Goal: Check status: Check status

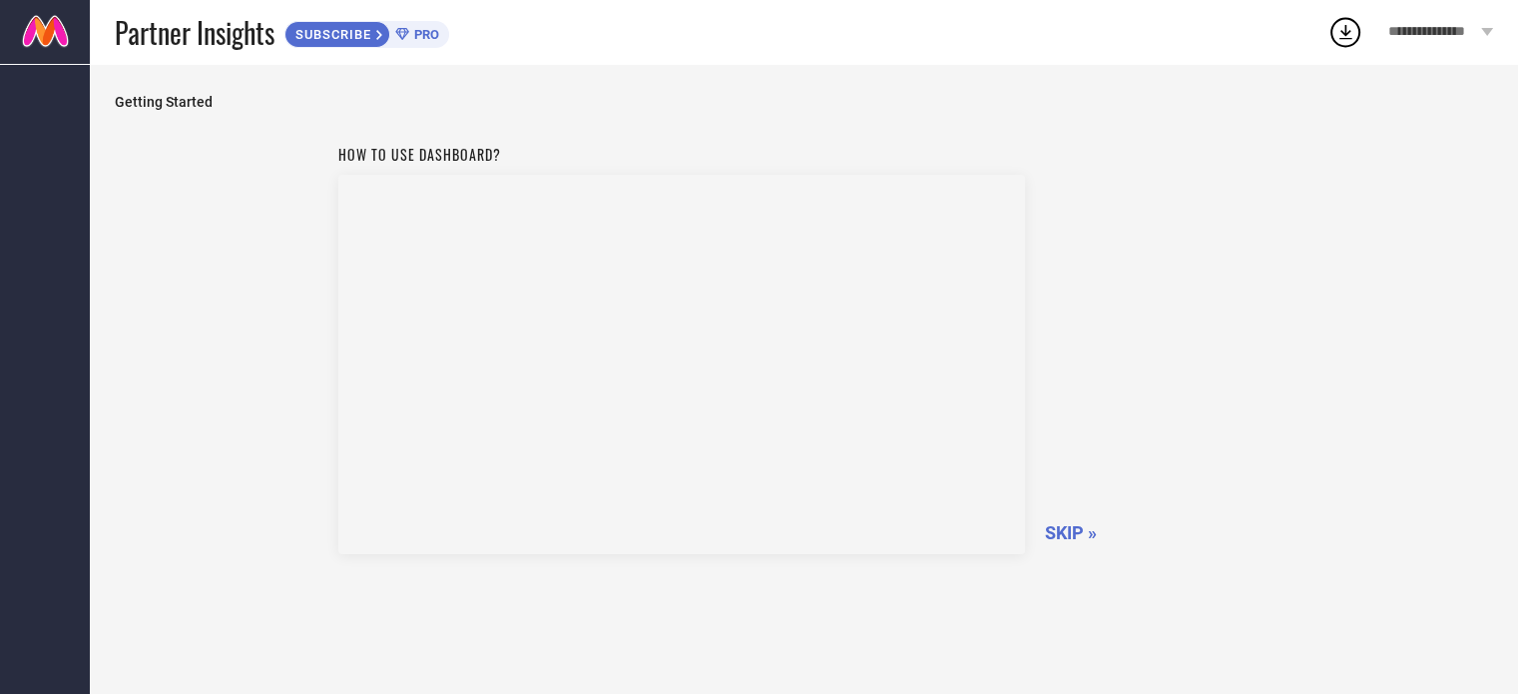
click at [1068, 530] on span "SKIP »" at bounding box center [1071, 532] width 52 height 21
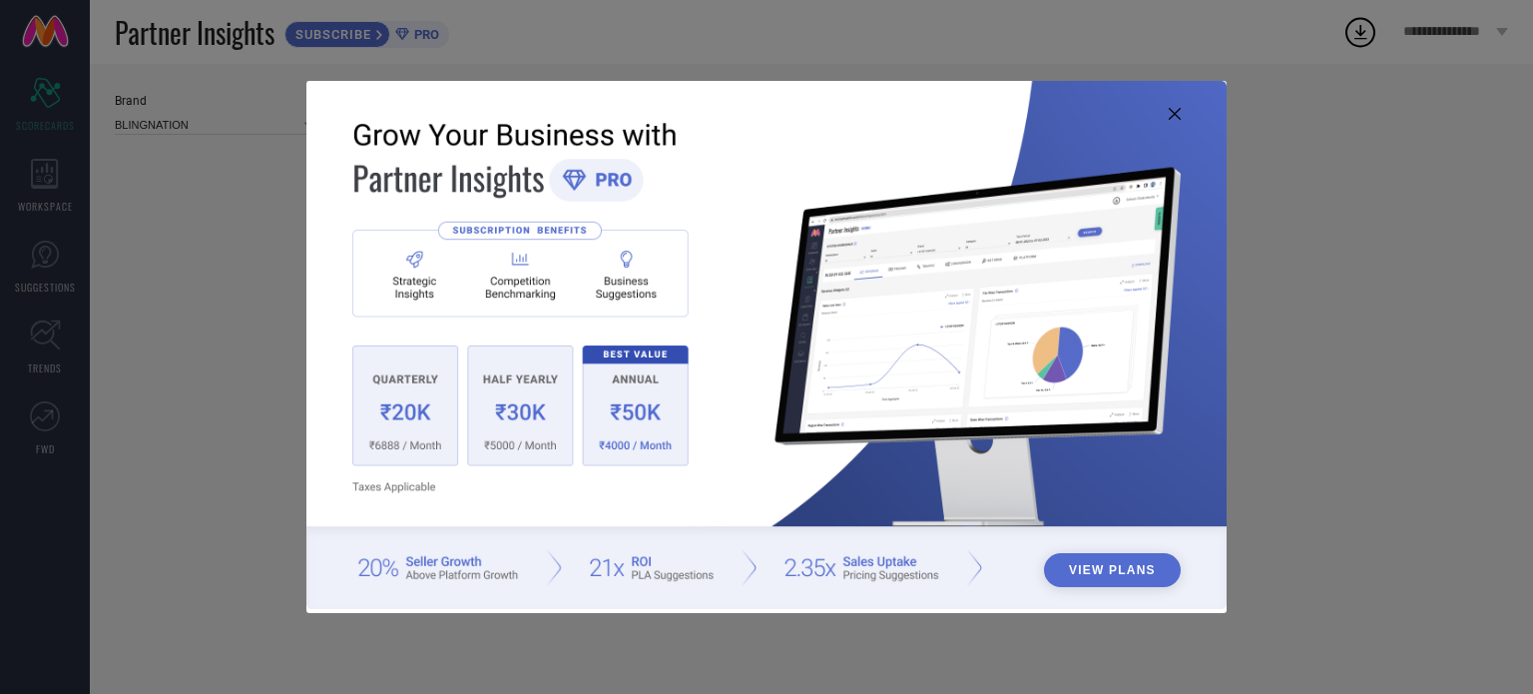
type input "All"
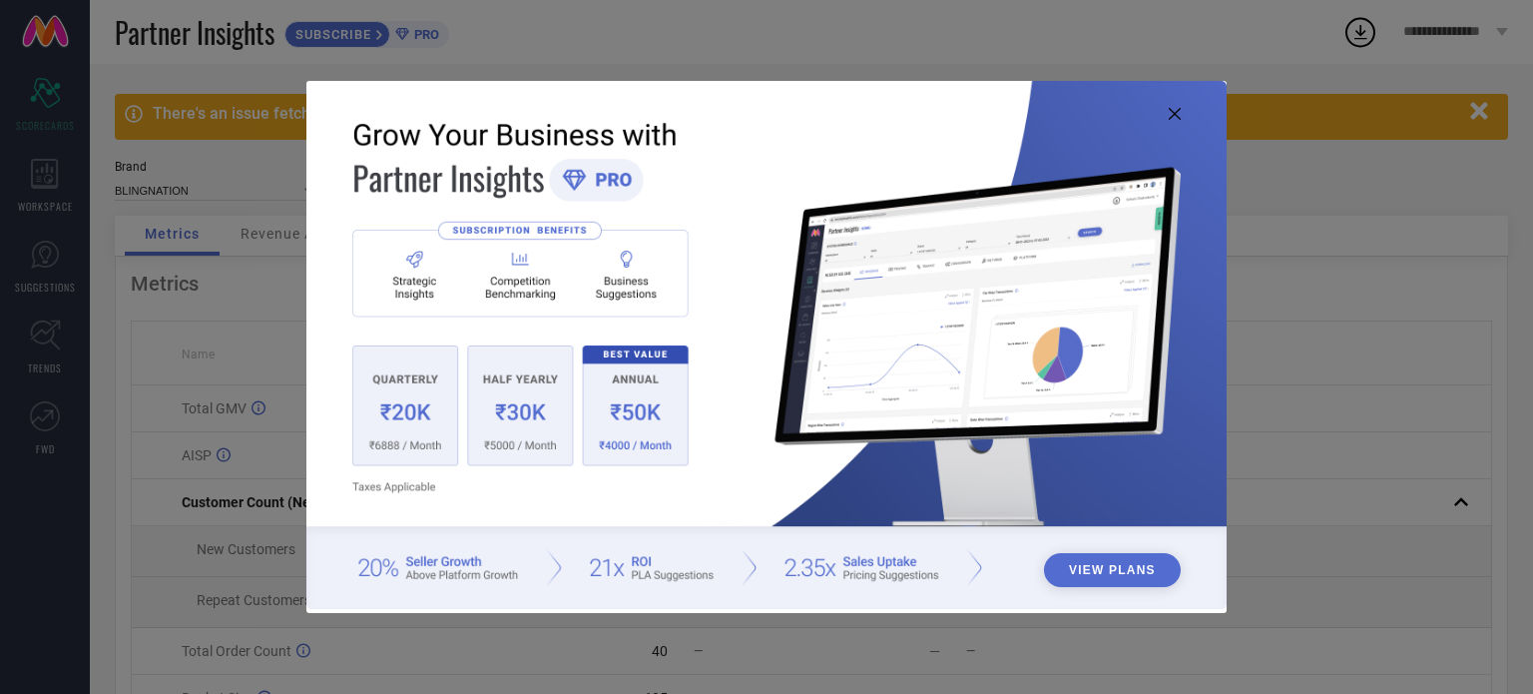
click at [1180, 111] on icon at bounding box center [1175, 114] width 12 height 12
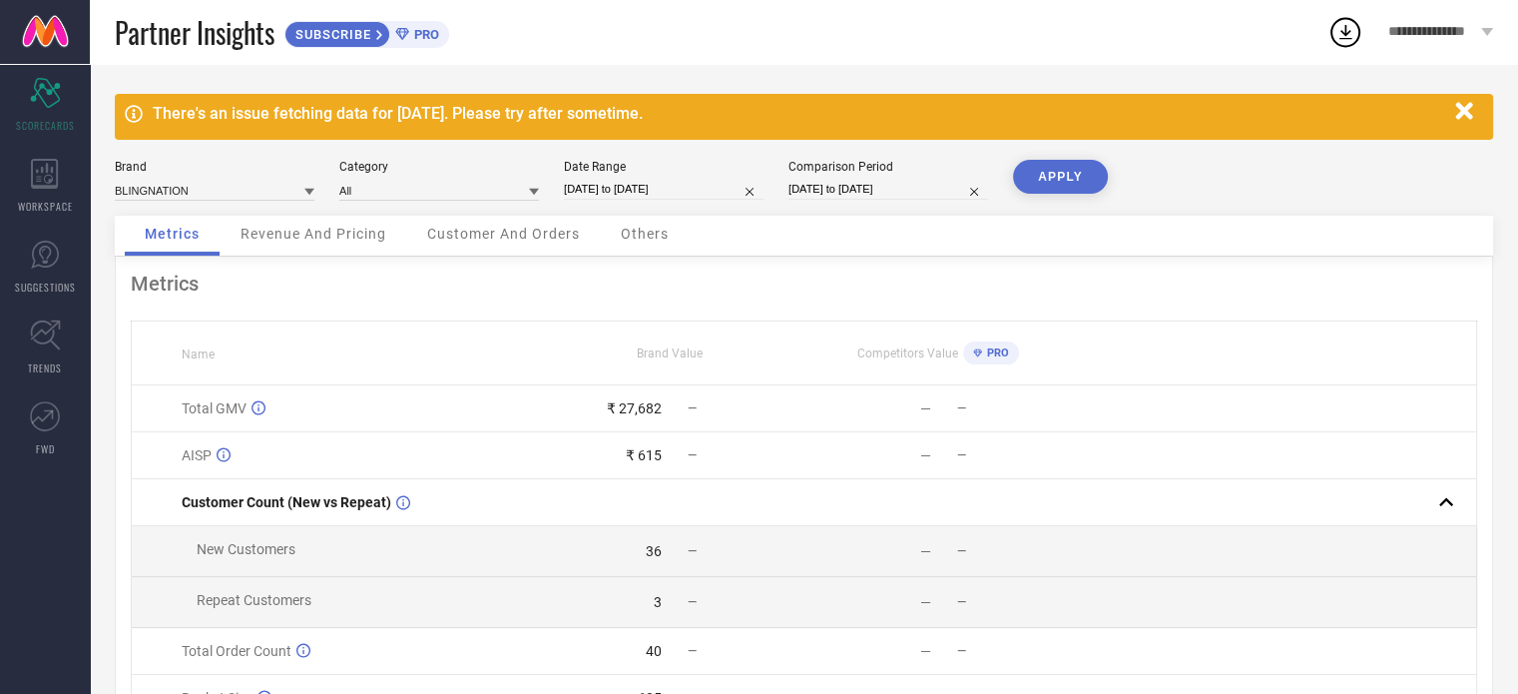
select select "6"
select select "2025"
select select "7"
select select "2025"
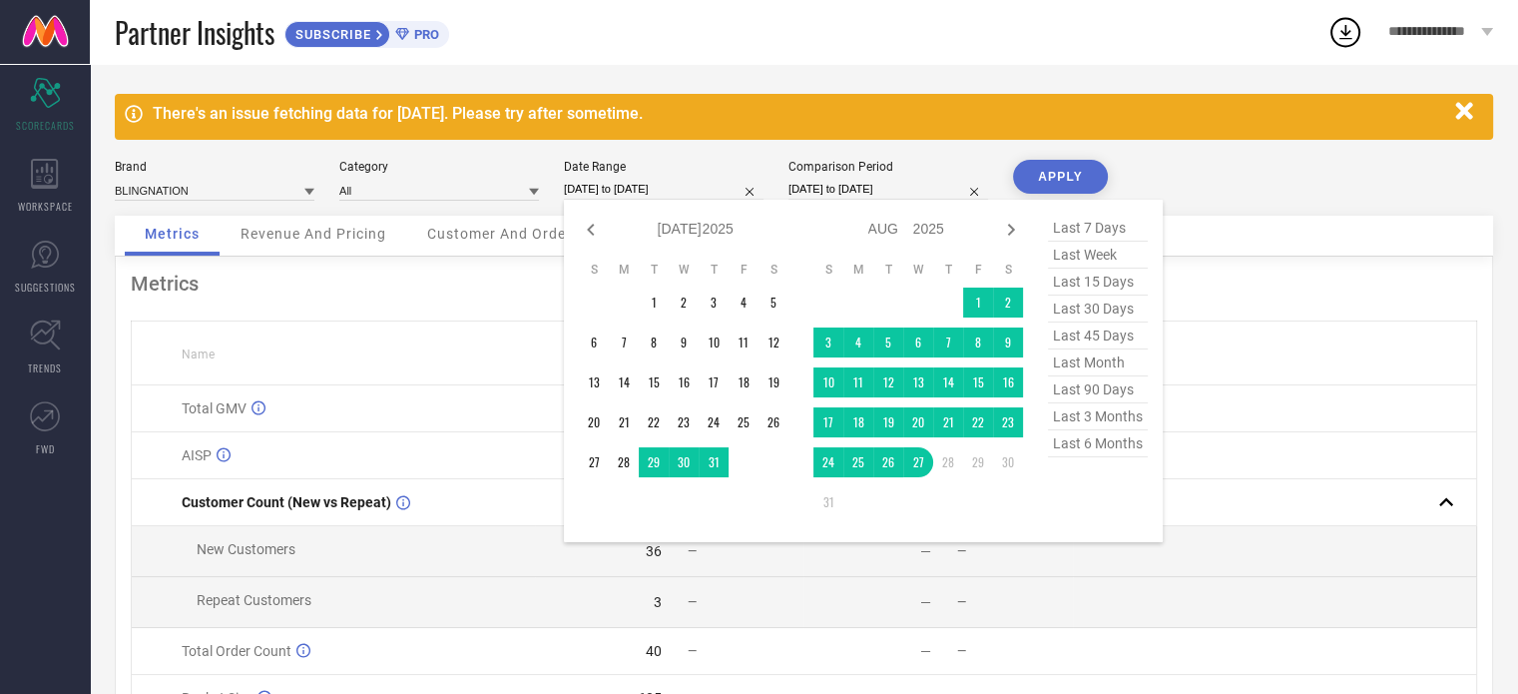
click at [734, 193] on input "[DATE] to [DATE]" at bounding box center [664, 189] width 200 height 21
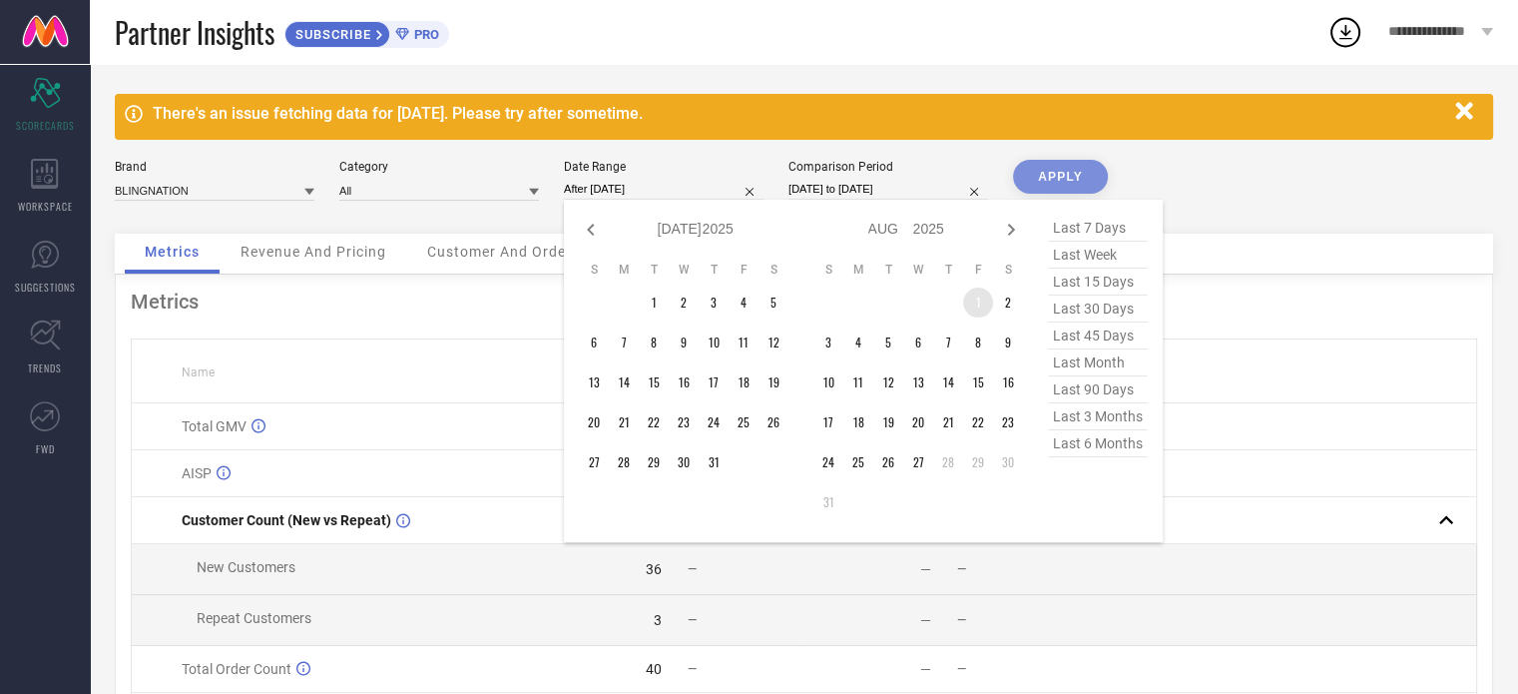
click at [973, 299] on td "1" at bounding box center [978, 302] width 30 height 30
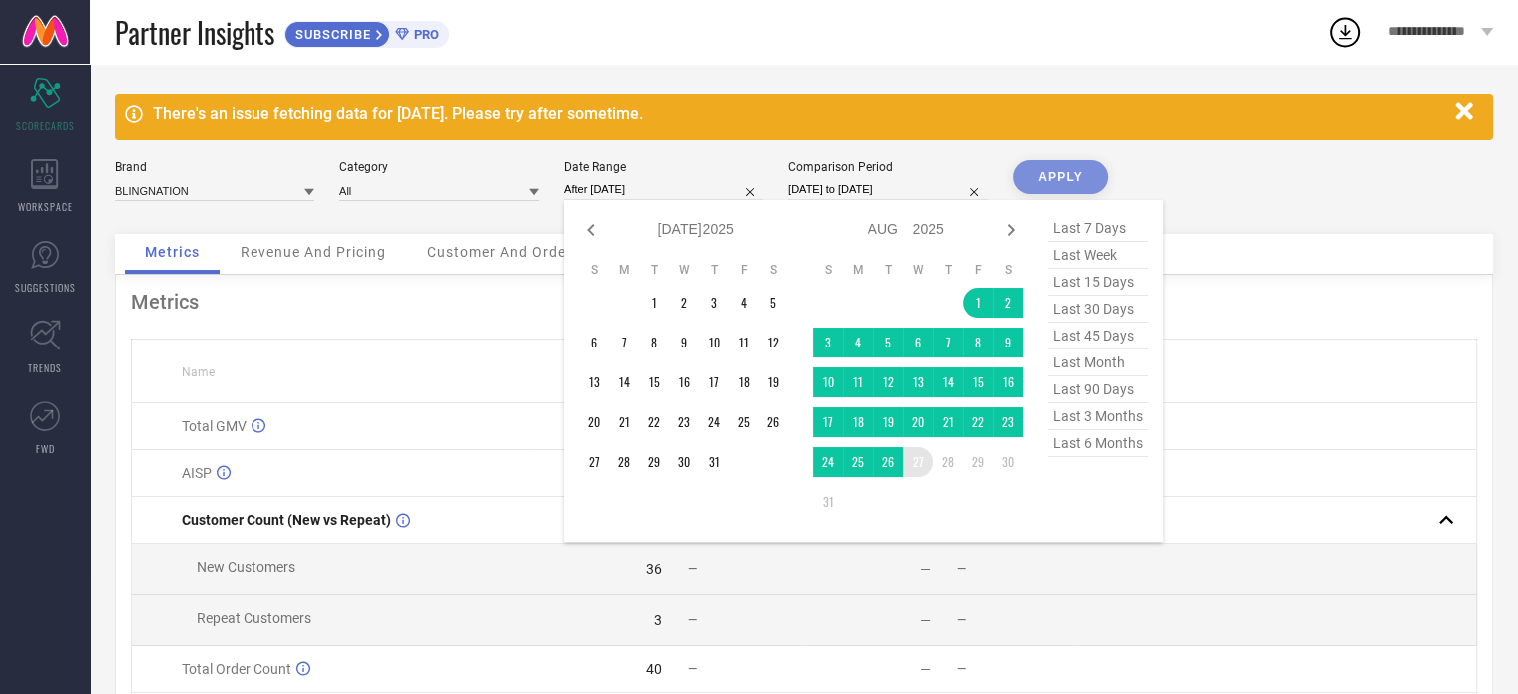
type input "[DATE] to [DATE]"
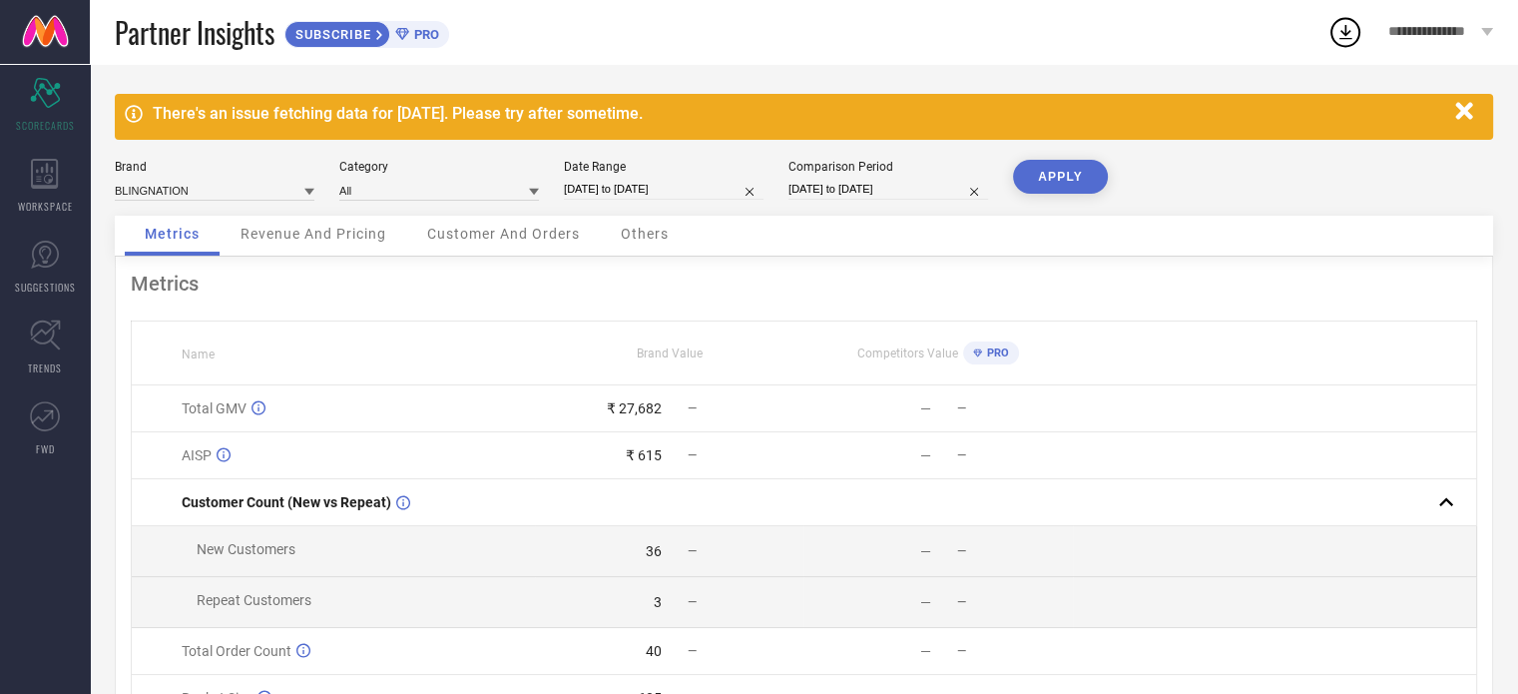
click at [1065, 188] on button "APPLY" at bounding box center [1060, 177] width 95 height 34
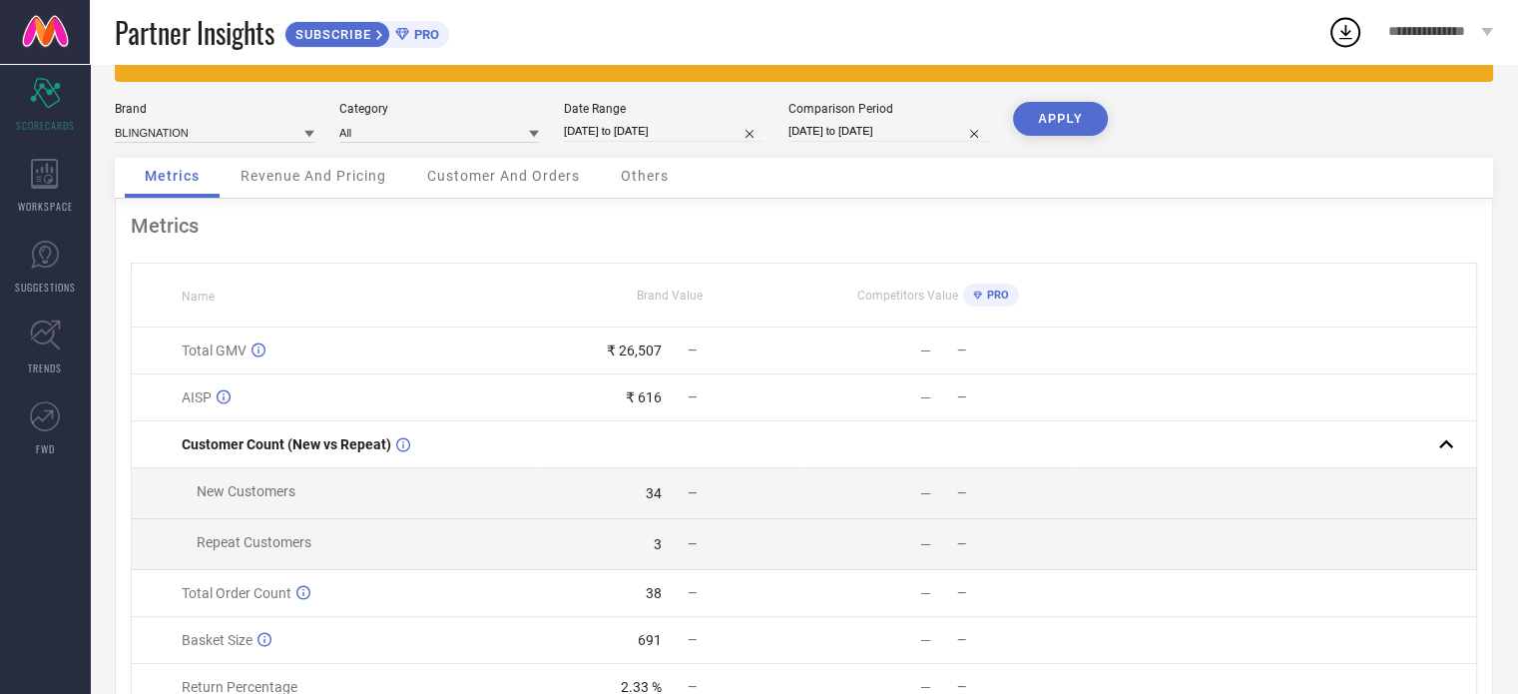
scroll to position [210, 0]
